Goal: Task Accomplishment & Management: Use online tool/utility

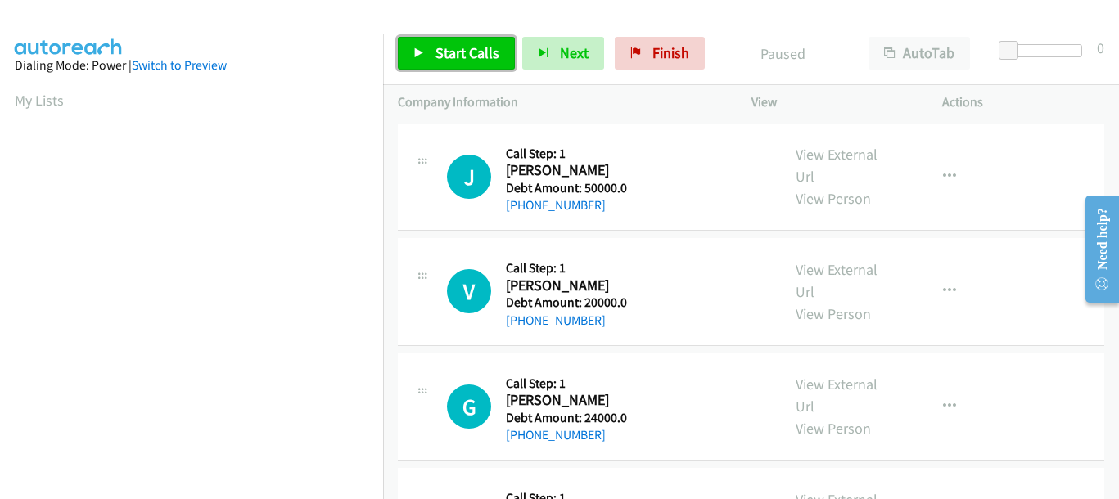
click at [458, 44] on span "Start Calls" at bounding box center [467, 52] width 64 height 19
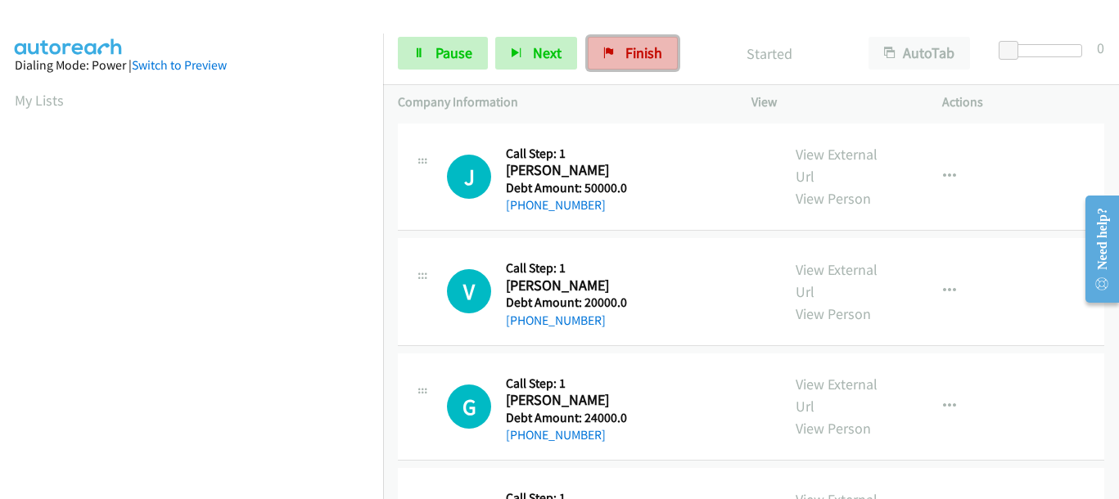
click at [627, 54] on span "Finish" at bounding box center [643, 52] width 37 height 19
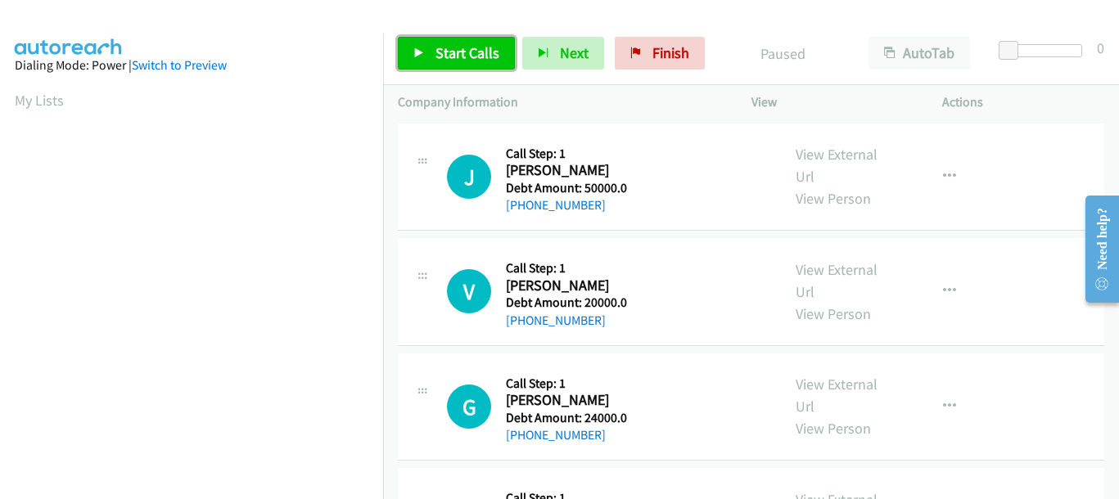
click at [433, 62] on link "Start Calls" at bounding box center [456, 53] width 117 height 33
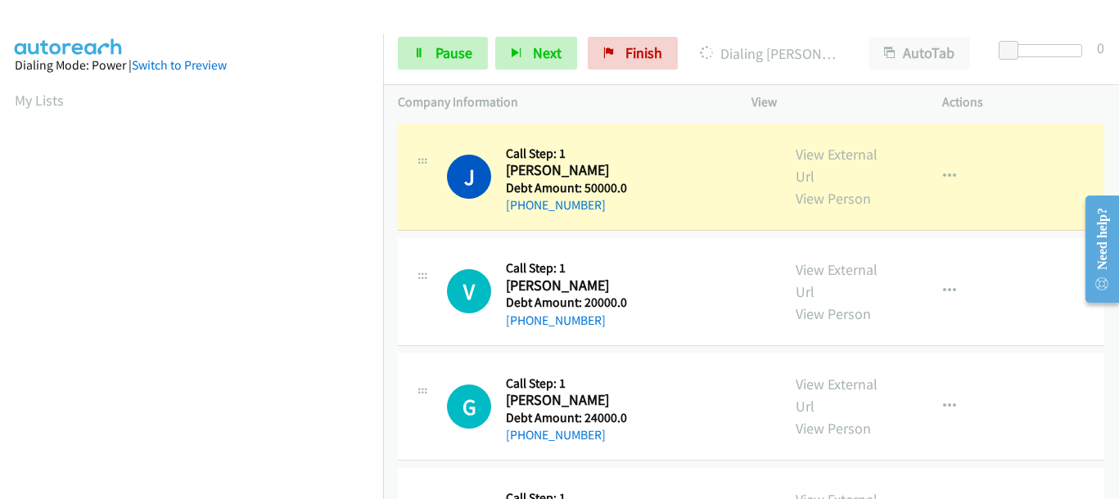
scroll to position [307, 0]
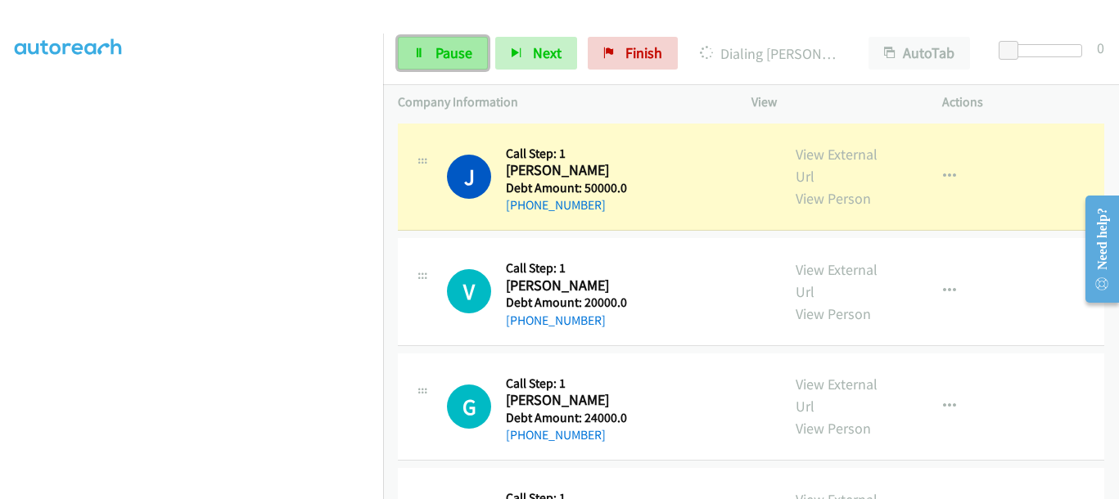
click at [420, 44] on link "Pause" at bounding box center [443, 53] width 90 height 33
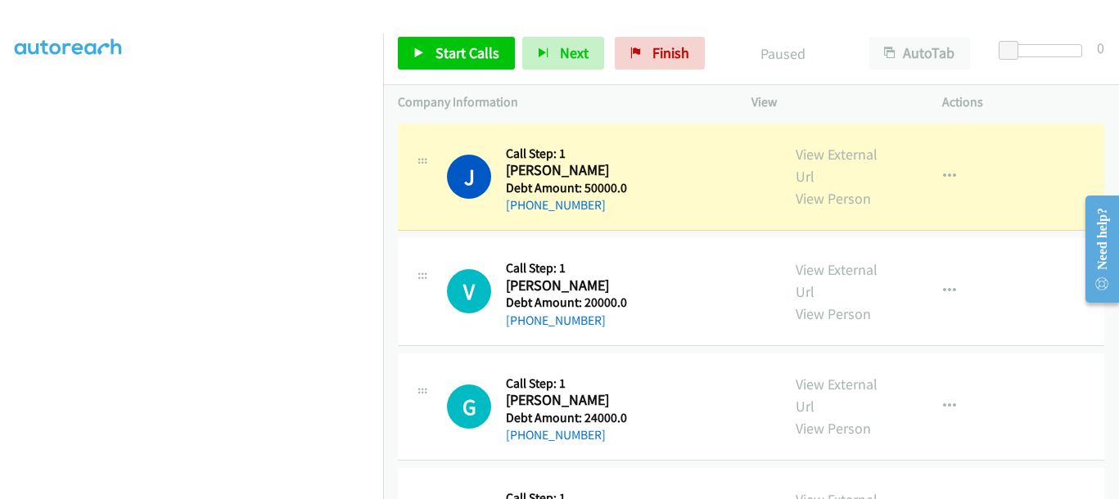
scroll to position [422, 0]
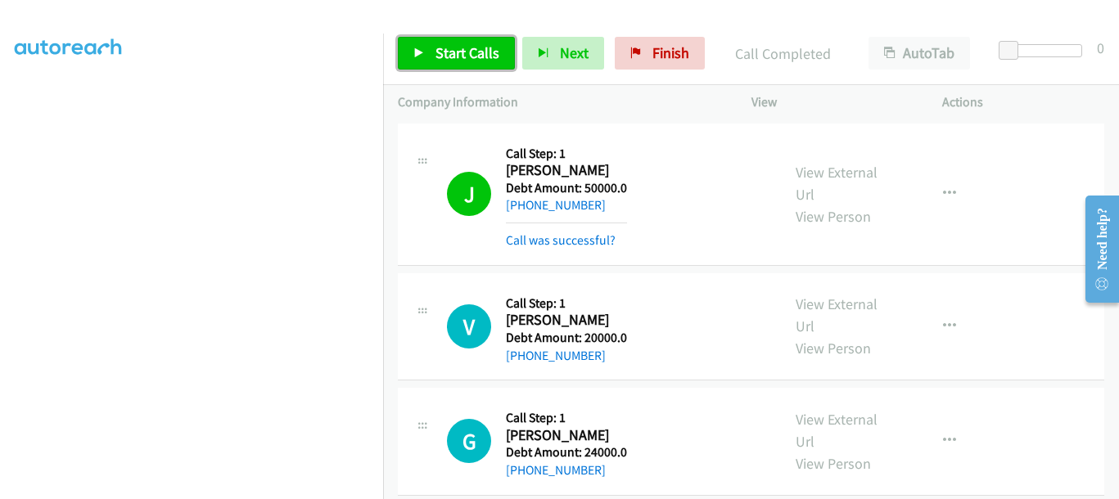
click at [435, 55] on span "Start Calls" at bounding box center [467, 52] width 64 height 19
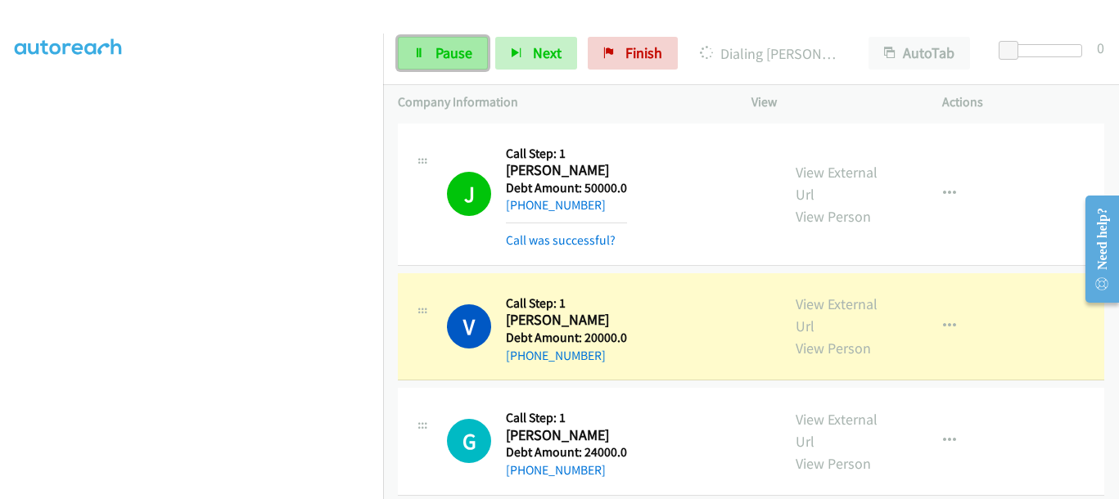
click at [436, 48] on span "Pause" at bounding box center [453, 52] width 37 height 19
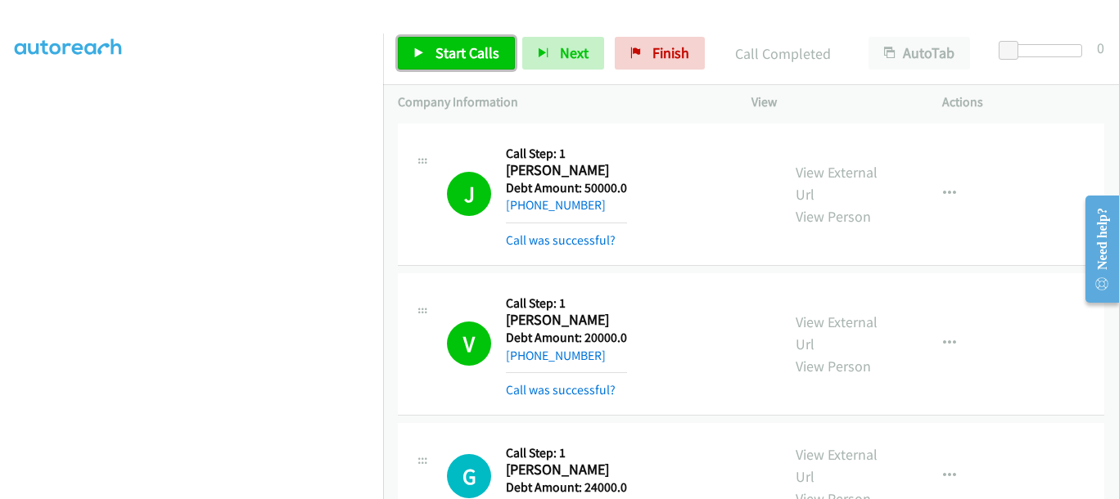
click at [422, 48] on icon at bounding box center [418, 53] width 11 height 11
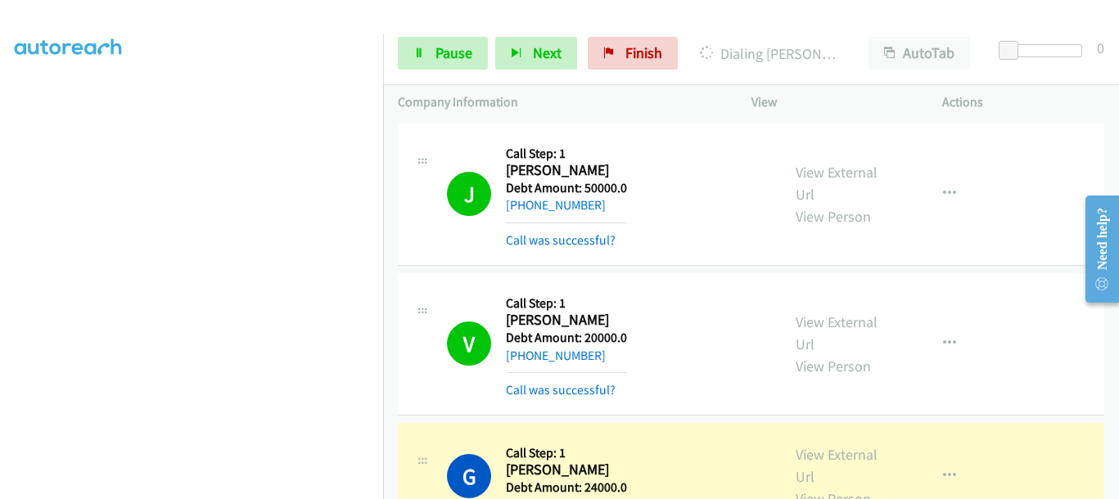
scroll to position [422, 2]
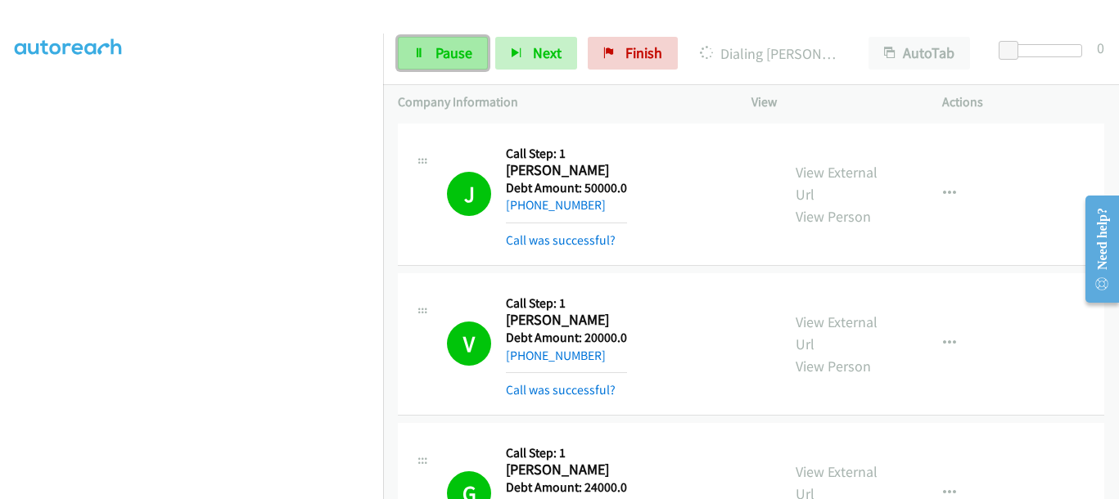
click at [435, 52] on span "Pause" at bounding box center [453, 52] width 37 height 19
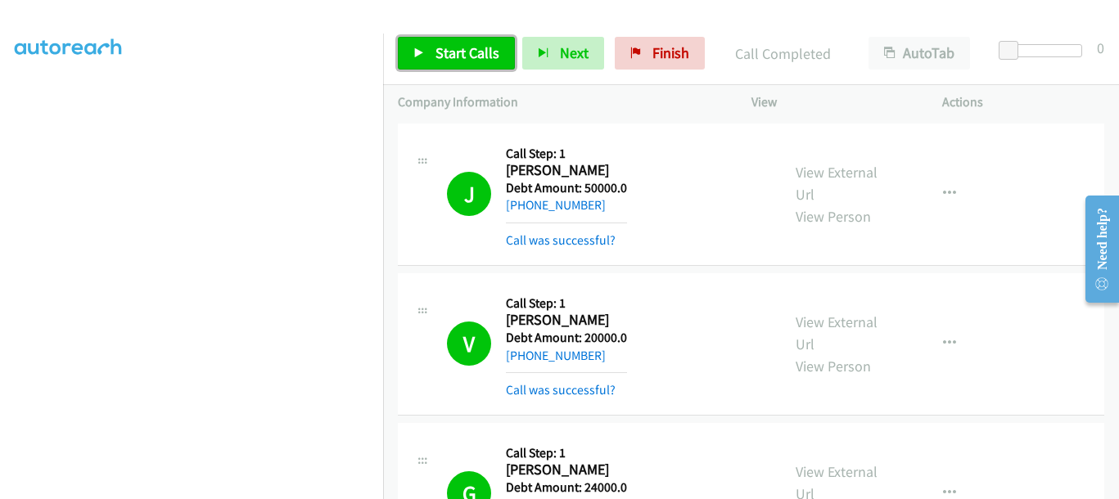
click at [453, 49] on span "Start Calls" at bounding box center [467, 52] width 64 height 19
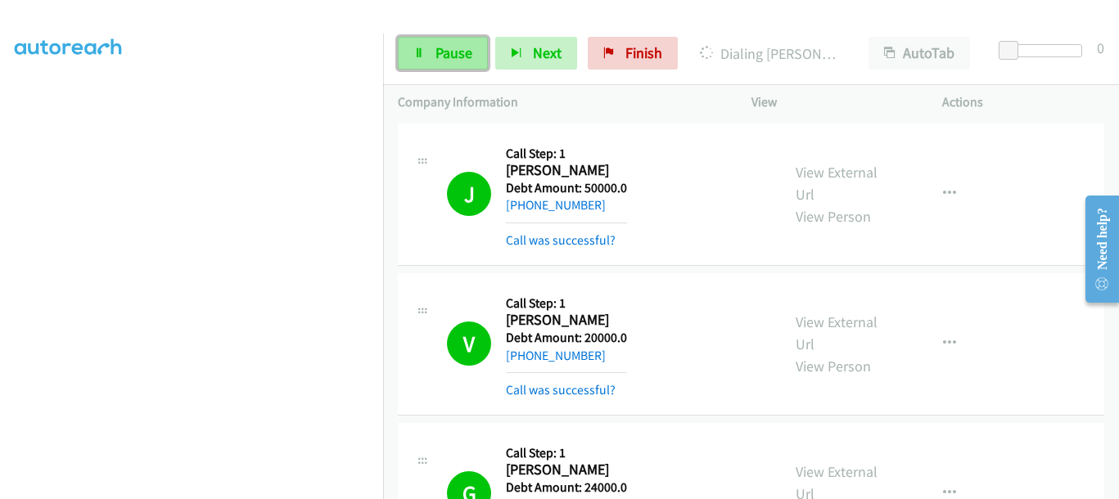
click at [443, 50] on span "Pause" at bounding box center [453, 52] width 37 height 19
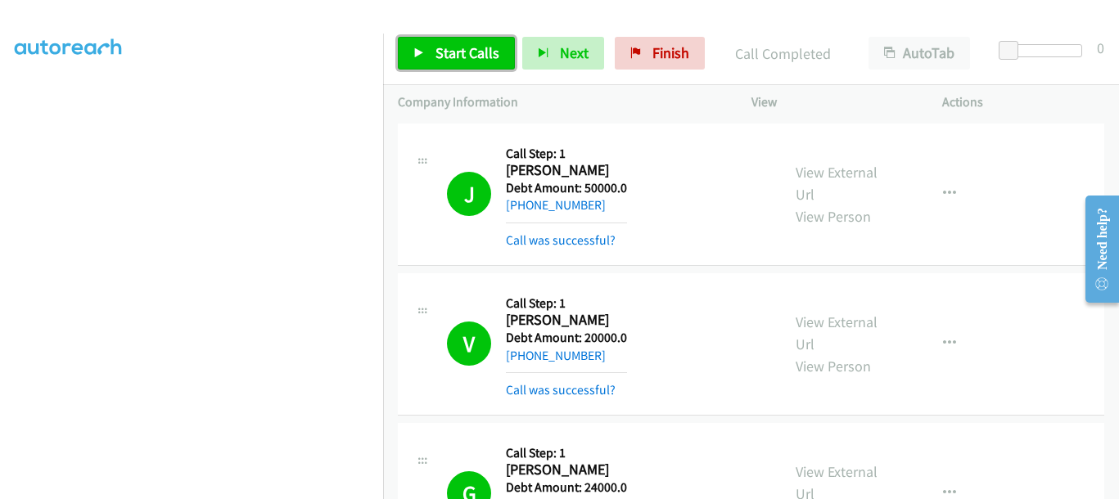
click at [433, 52] on link "Start Calls" at bounding box center [456, 53] width 117 height 33
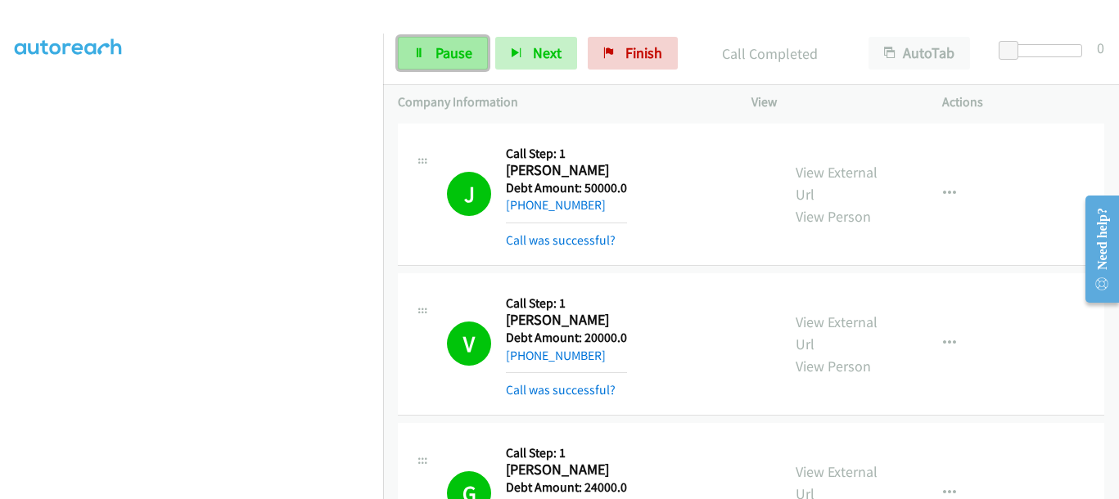
click at [458, 67] on link "Pause" at bounding box center [443, 53] width 90 height 33
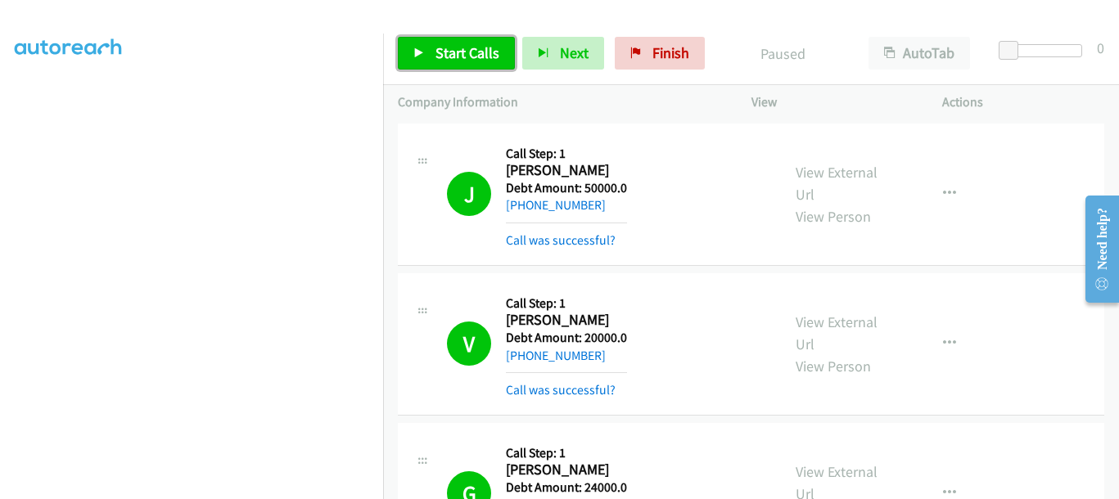
click at [458, 67] on link "Start Calls" at bounding box center [456, 53] width 117 height 33
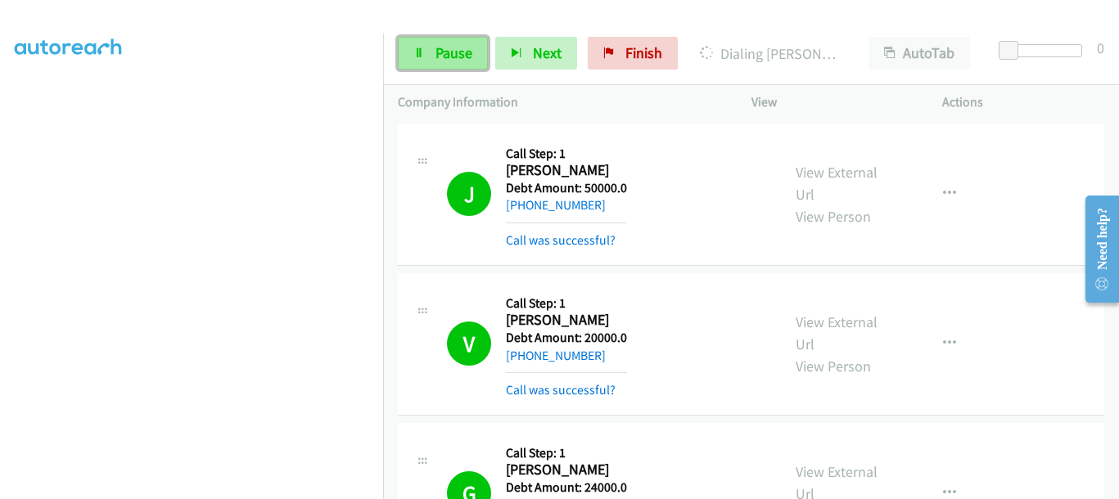
click at [453, 65] on link "Pause" at bounding box center [443, 53] width 90 height 33
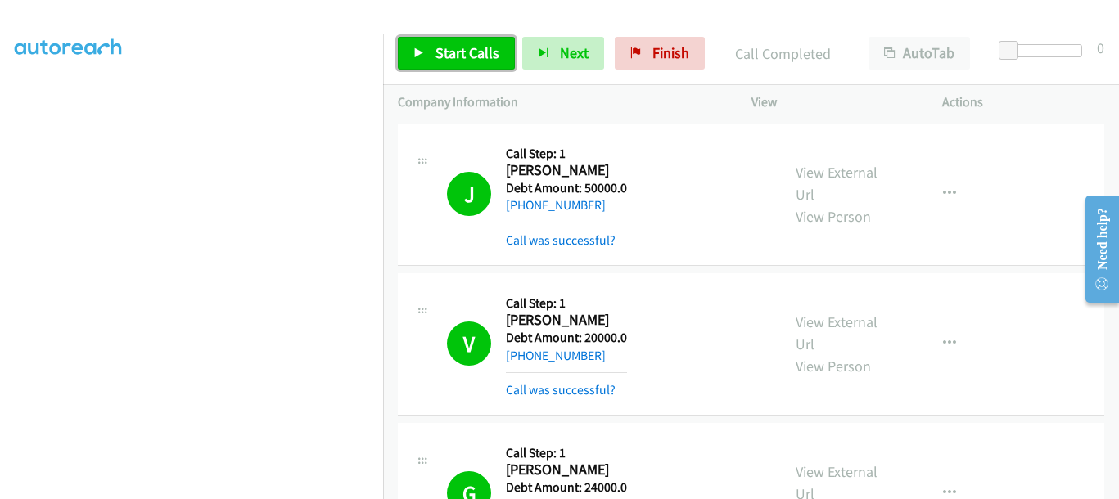
click at [434, 56] on link "Start Calls" at bounding box center [456, 53] width 117 height 33
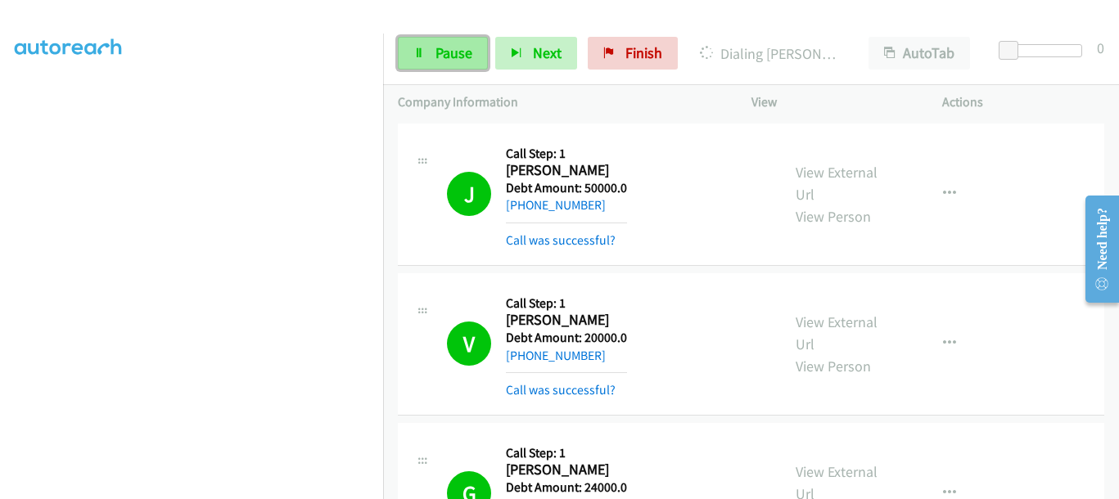
click at [449, 43] on span "Pause" at bounding box center [453, 52] width 37 height 19
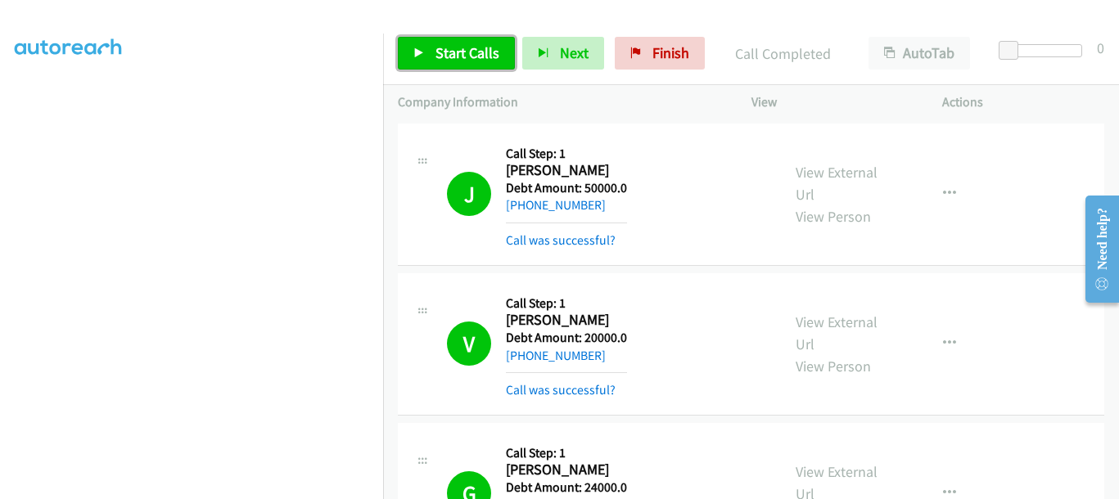
click at [413, 47] on link "Start Calls" at bounding box center [456, 53] width 117 height 33
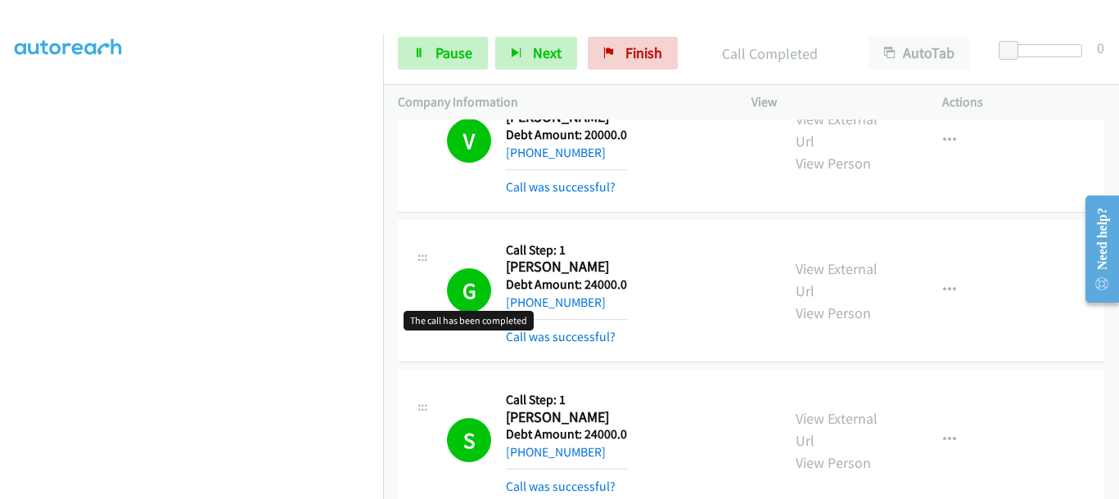
scroll to position [205, 0]
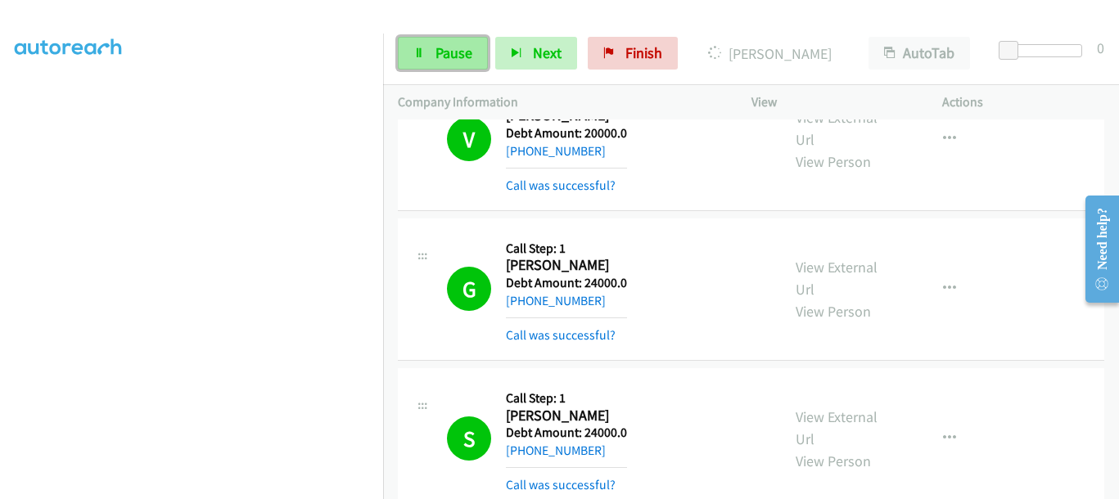
click at [435, 43] on span "Pause" at bounding box center [453, 52] width 37 height 19
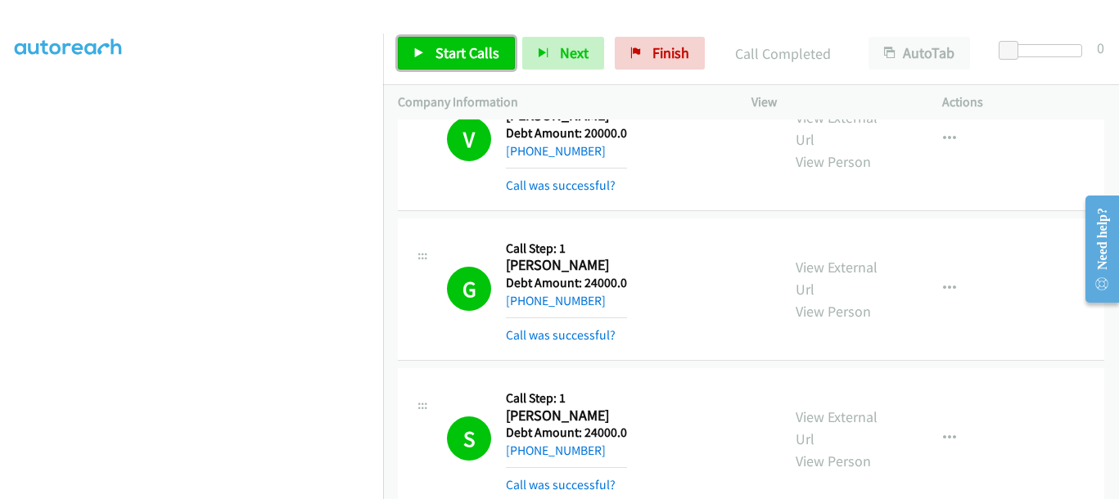
click at [471, 47] on span "Start Calls" at bounding box center [467, 52] width 64 height 19
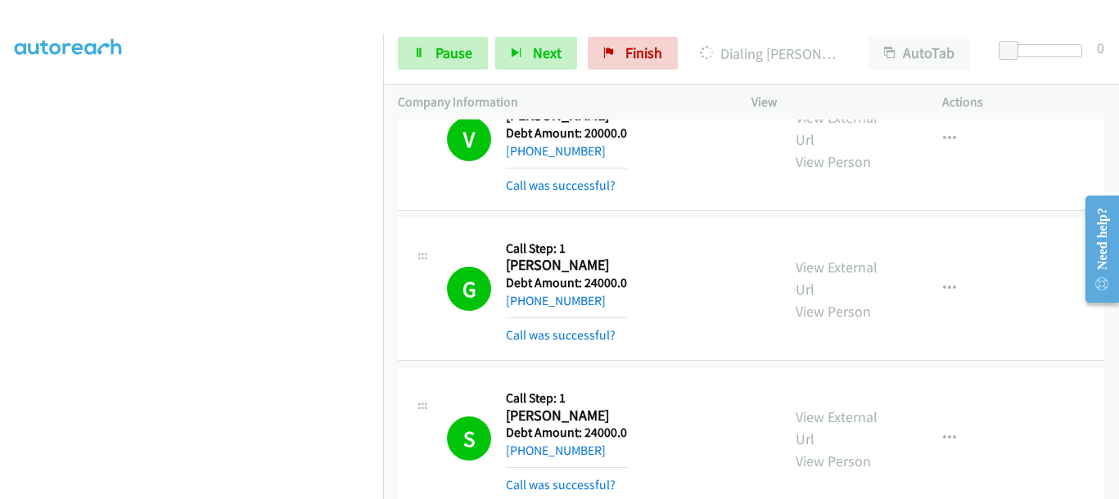
scroll to position [422, 2]
click at [453, 47] on span "Pause" at bounding box center [453, 52] width 37 height 19
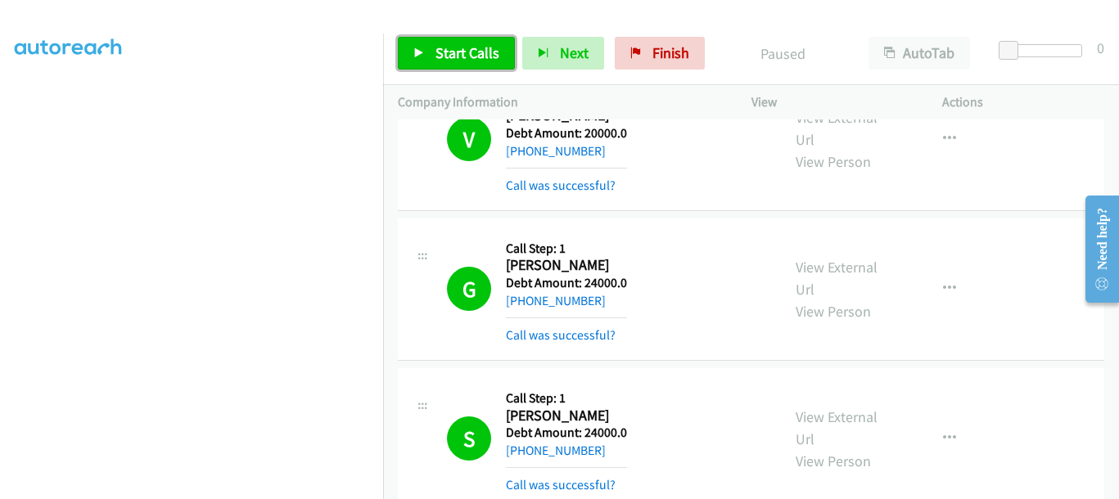
click at [453, 47] on span "Start Calls" at bounding box center [467, 52] width 64 height 19
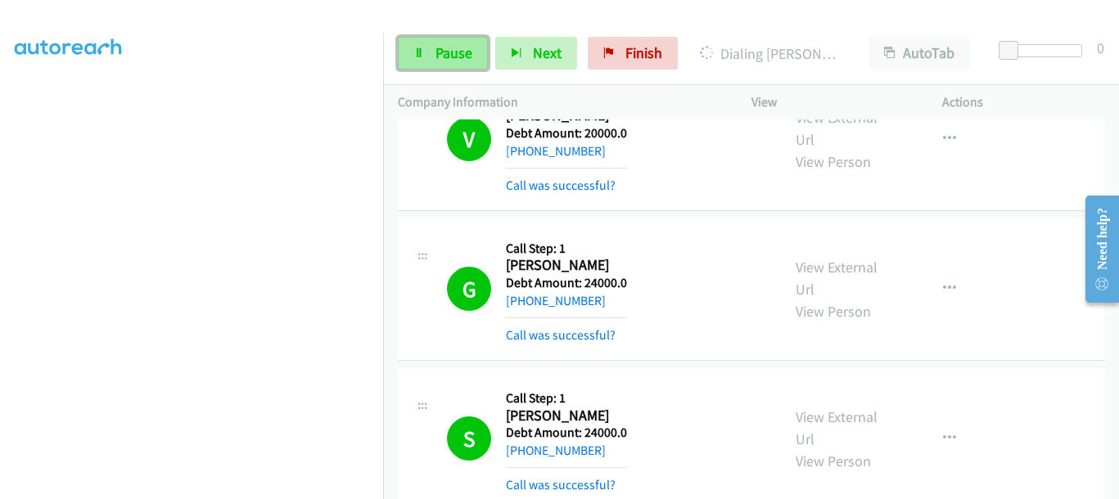
click at [448, 52] on span "Pause" at bounding box center [453, 52] width 37 height 19
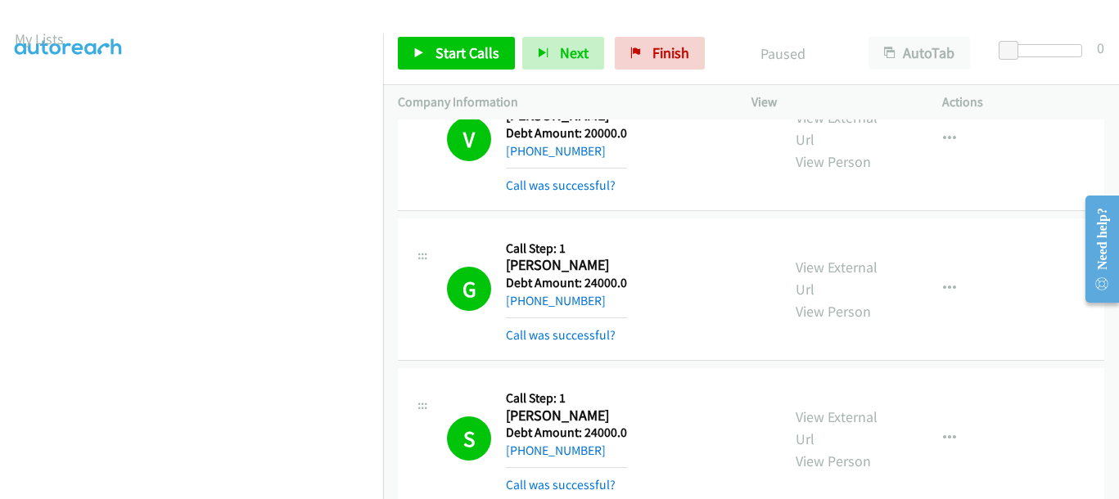
scroll to position [0, 2]
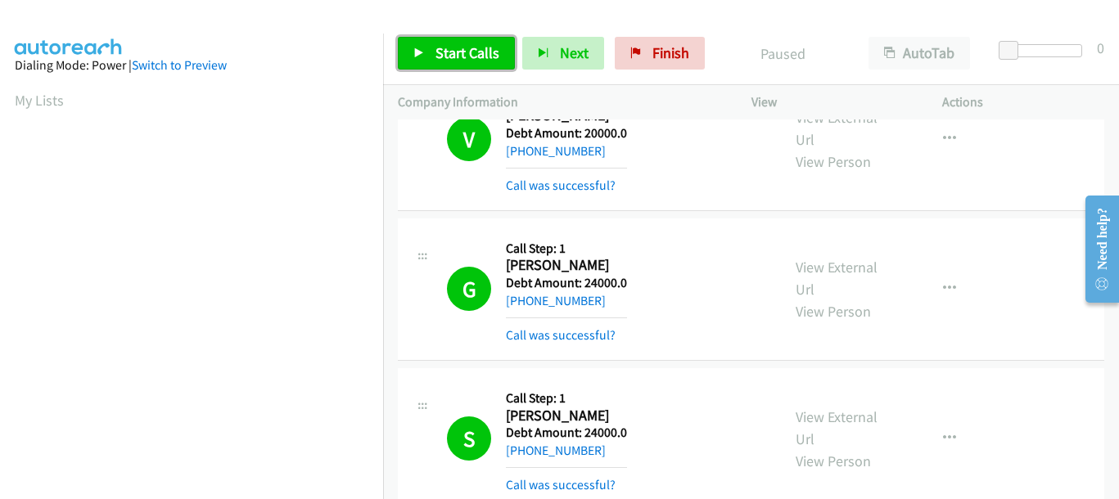
click at [449, 54] on span "Start Calls" at bounding box center [467, 52] width 64 height 19
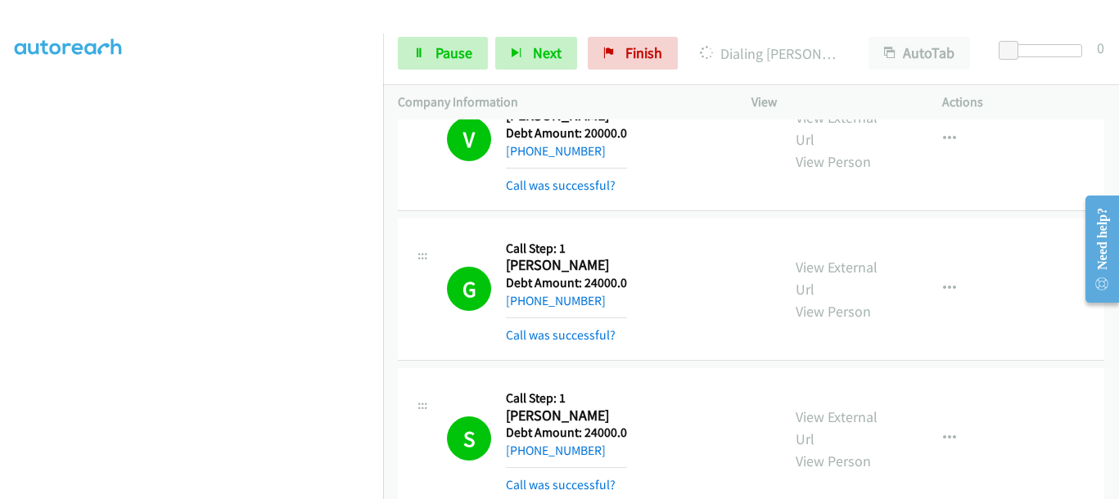
scroll to position [409, 2]
click at [626, 60] on span "Finish" at bounding box center [643, 52] width 37 height 19
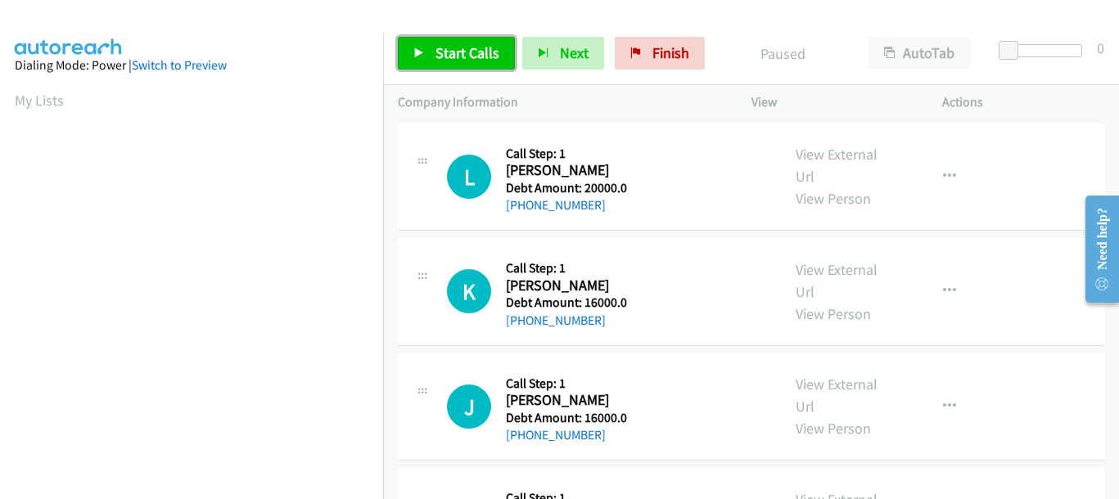
click at [480, 64] on link "Start Calls" at bounding box center [456, 53] width 117 height 33
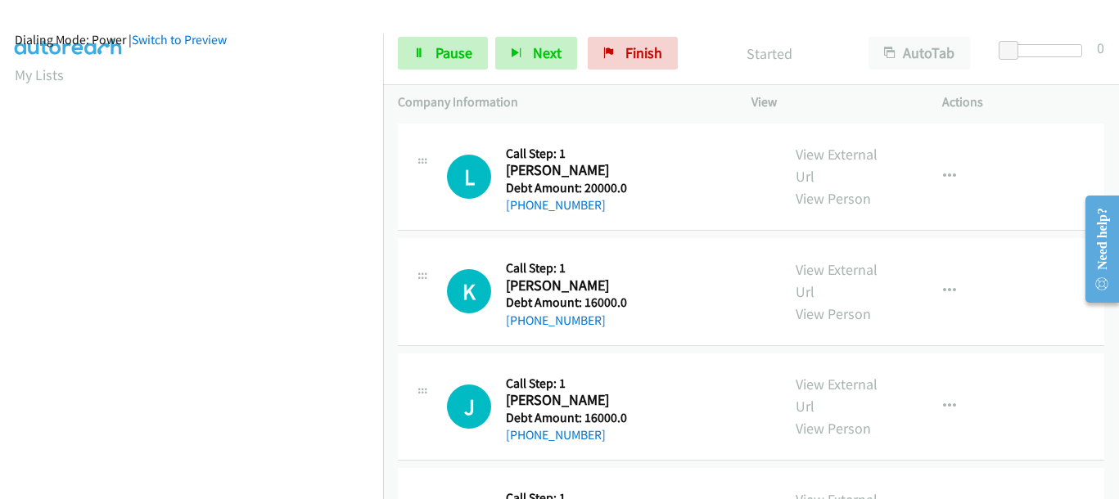
scroll to position [13, 0]
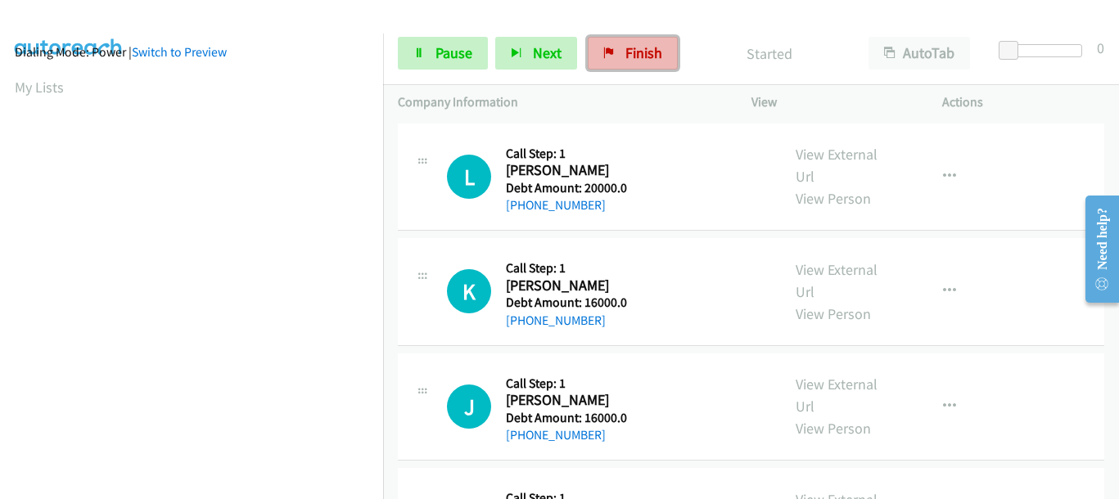
click at [615, 51] on link "Finish" at bounding box center [633, 53] width 90 height 33
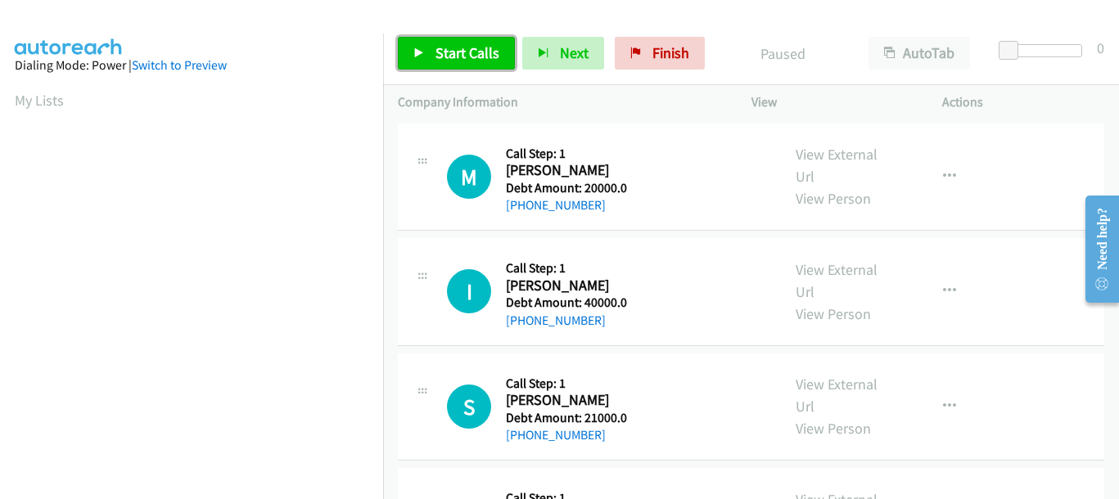
click at [475, 51] on span "Start Calls" at bounding box center [467, 52] width 64 height 19
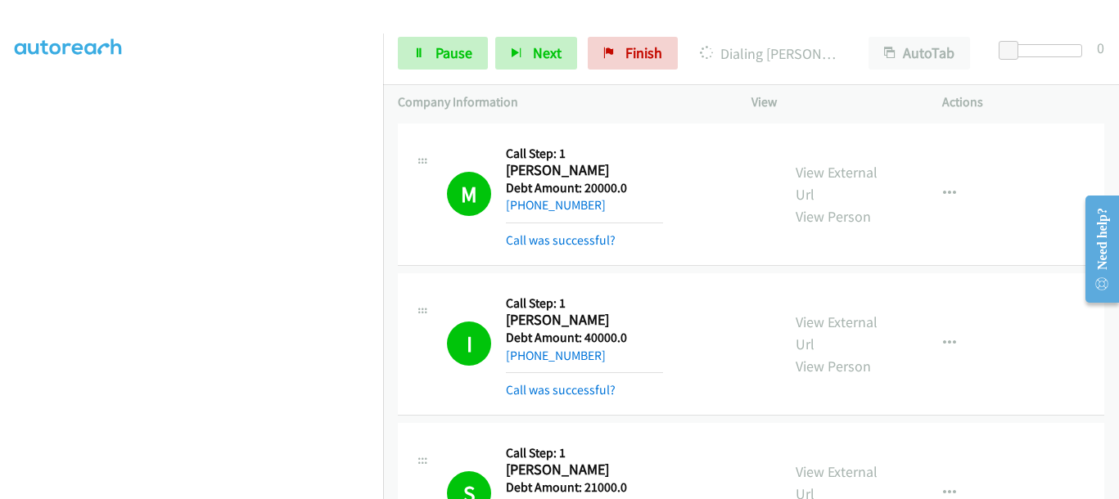
scroll to position [422, 0]
click at [446, 56] on span "Pause" at bounding box center [453, 52] width 37 height 19
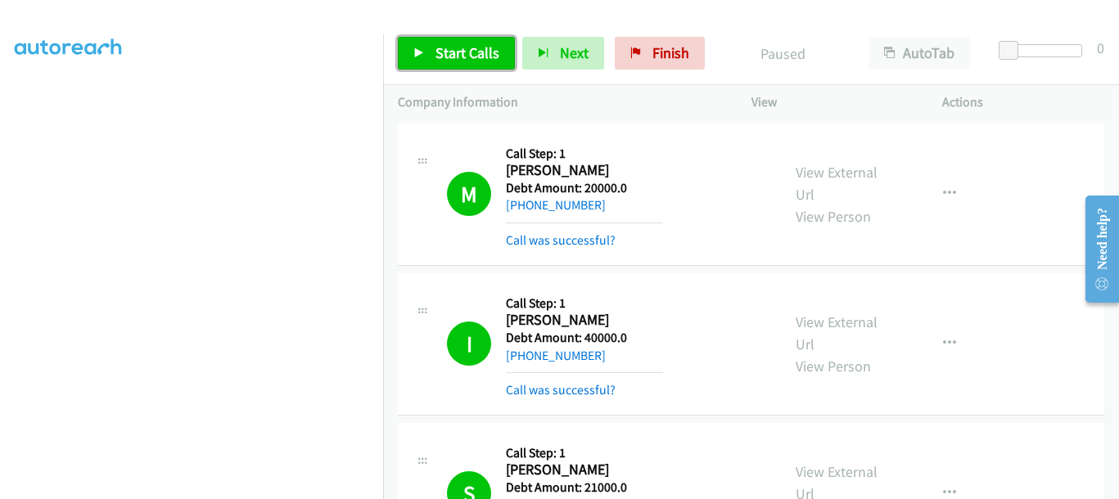
click at [413, 44] on link "Start Calls" at bounding box center [456, 53] width 117 height 33
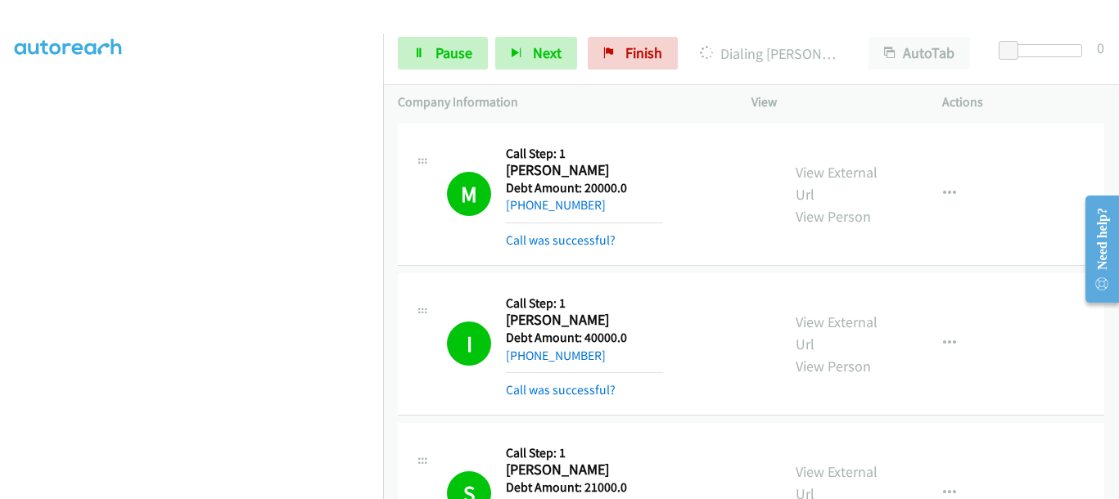
scroll to position [422, 0]
click at [449, 43] on span "Pause" at bounding box center [453, 52] width 37 height 19
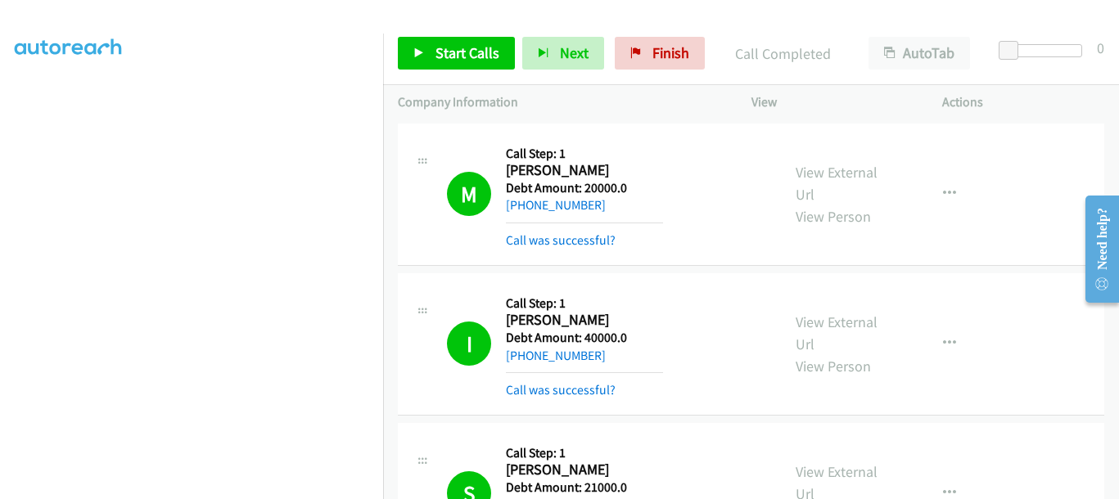
click at [395, 140] on td "M Callback Scheduled Call Step: 1 [PERSON_NAME] America/New_York Debt Amount: 2…" at bounding box center [751, 195] width 736 height 150
click at [458, 40] on link "Start Calls" at bounding box center [456, 53] width 117 height 33
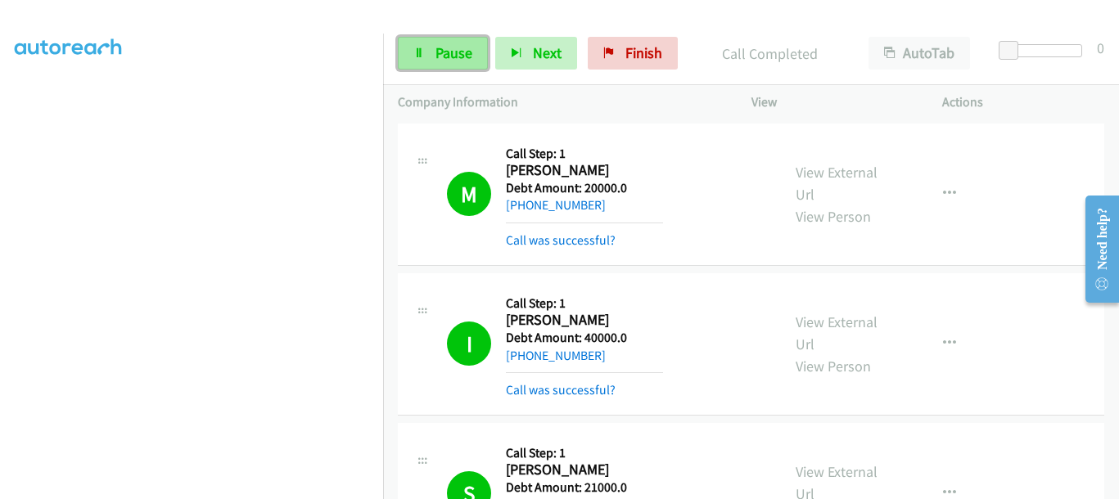
click at [452, 48] on span "Pause" at bounding box center [453, 52] width 37 height 19
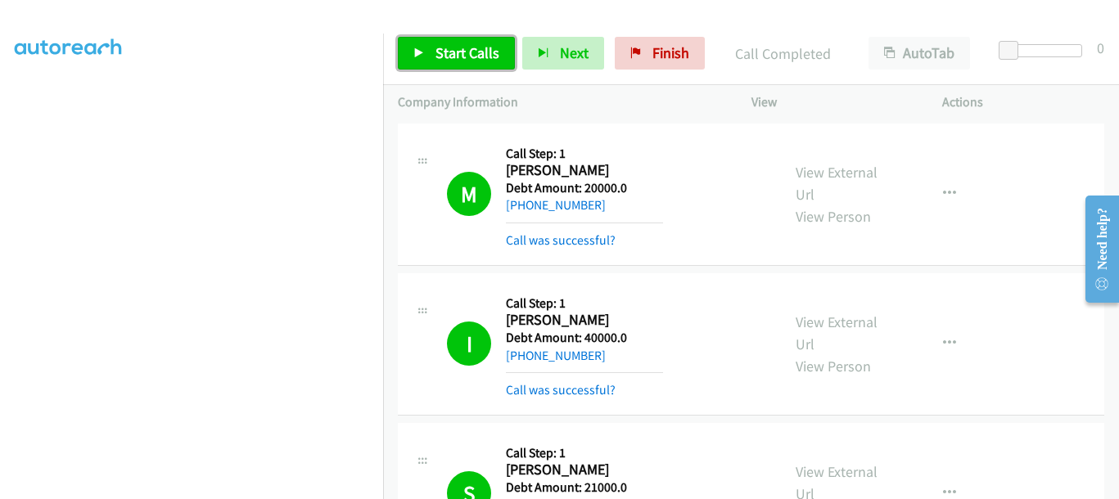
click at [458, 44] on span "Start Calls" at bounding box center [467, 52] width 64 height 19
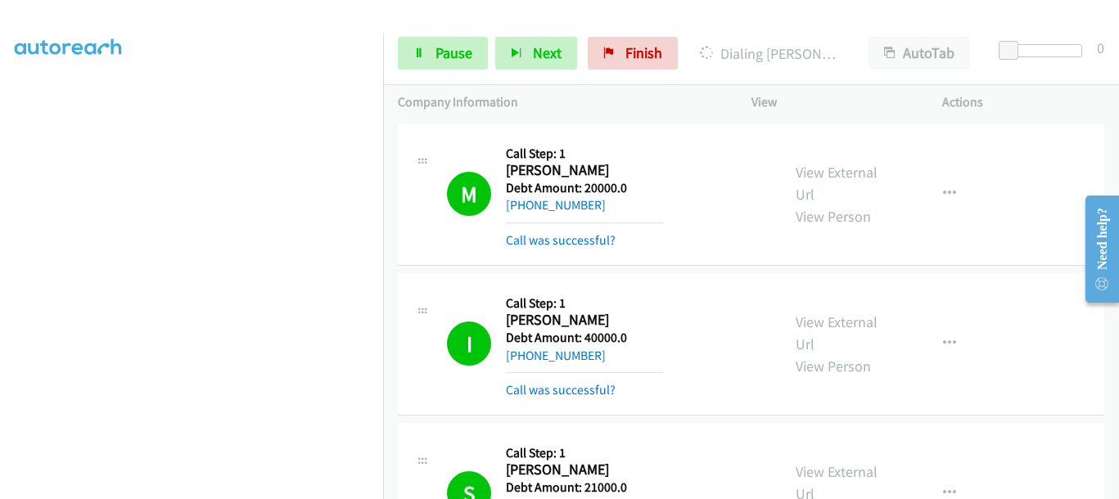
scroll to position [0, 2]
click at [316, 48] on aside "Dialing Mode: Power | Switch to Preview My Lists" at bounding box center [191, 487] width 383 height 906
click at [796, 57] on p "Dialing Goshahin" at bounding box center [769, 54] width 139 height 22
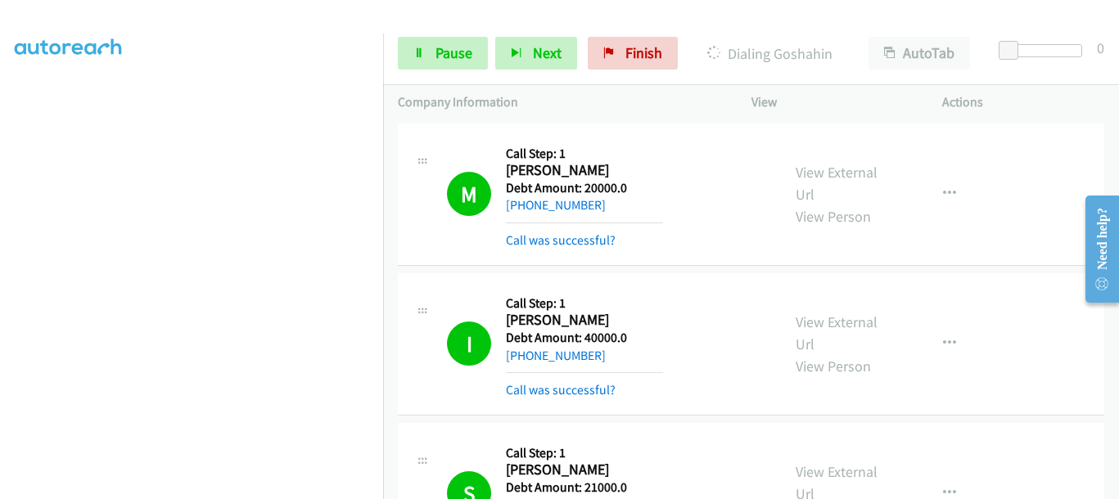
copy p "Goshahin"
click at [462, 56] on span "Pause" at bounding box center [453, 52] width 37 height 19
